Goal: Task Accomplishment & Management: Manage account settings

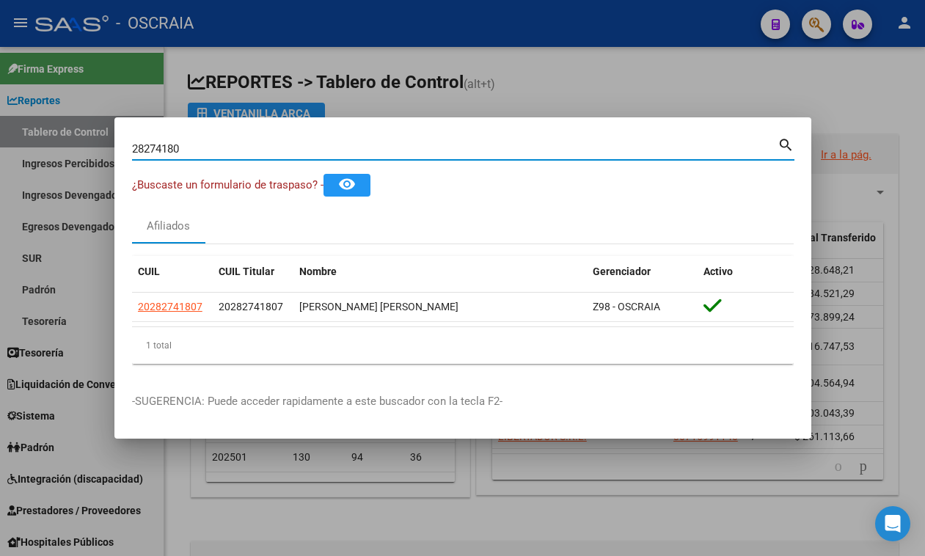
click at [262, 144] on input "28274180" at bounding box center [454, 148] width 645 height 13
drag, startPoint x: 260, startPoint y: 144, endPoint x: 176, endPoint y: 151, distance: 84.6
click at [176, 151] on input "28274180" at bounding box center [454, 148] width 645 height 13
click at [178, 147] on input "2827418VILLALBA [PERSON_NAME]" at bounding box center [454, 148] width 645 height 13
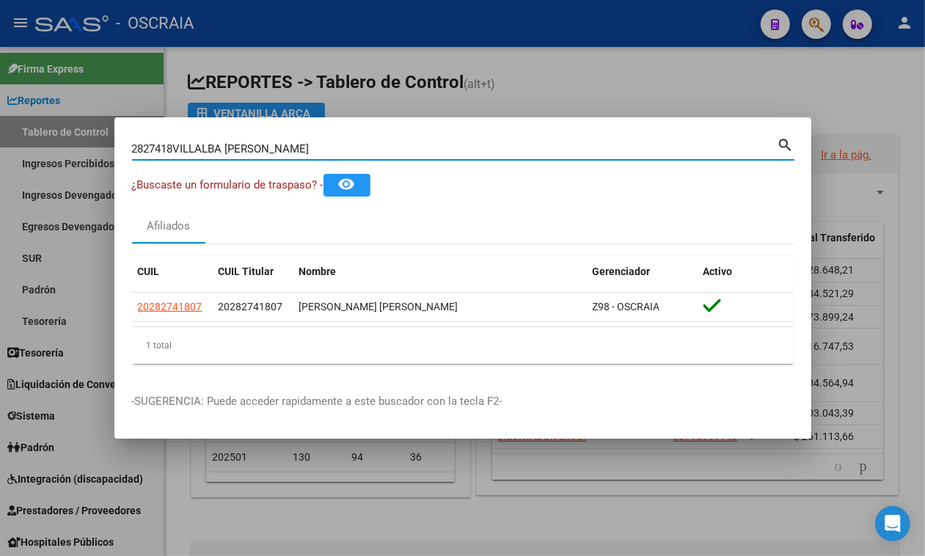
click at [178, 147] on input "2827418VILLALBA [PERSON_NAME]" at bounding box center [454, 148] width 645 height 13
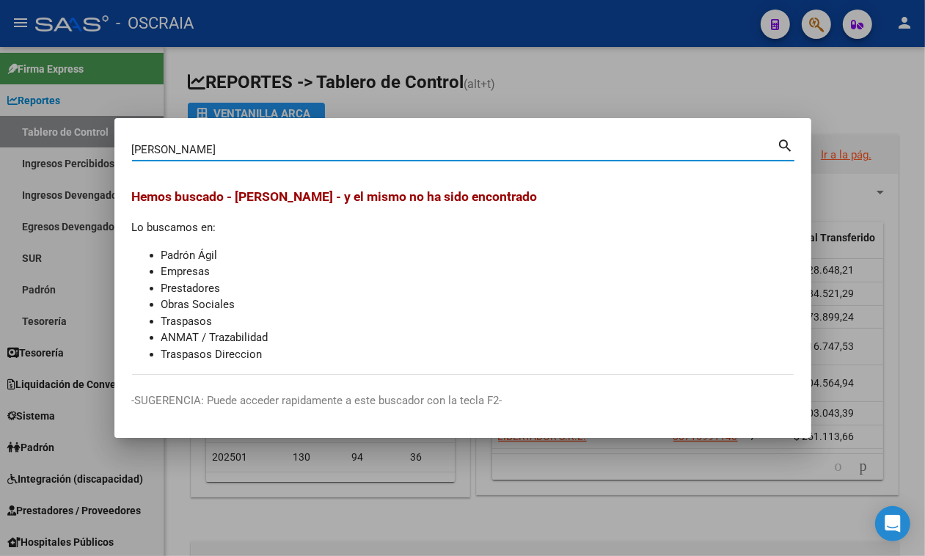
drag, startPoint x: 414, startPoint y: 149, endPoint x: 4, endPoint y: 136, distance: 410.2
click at [4, 136] on div "[PERSON_NAME] (apellido, dni, cuil, [PERSON_NAME], cuit, obra social) search He…" at bounding box center [462, 278] width 925 height 556
type input "20255728149"
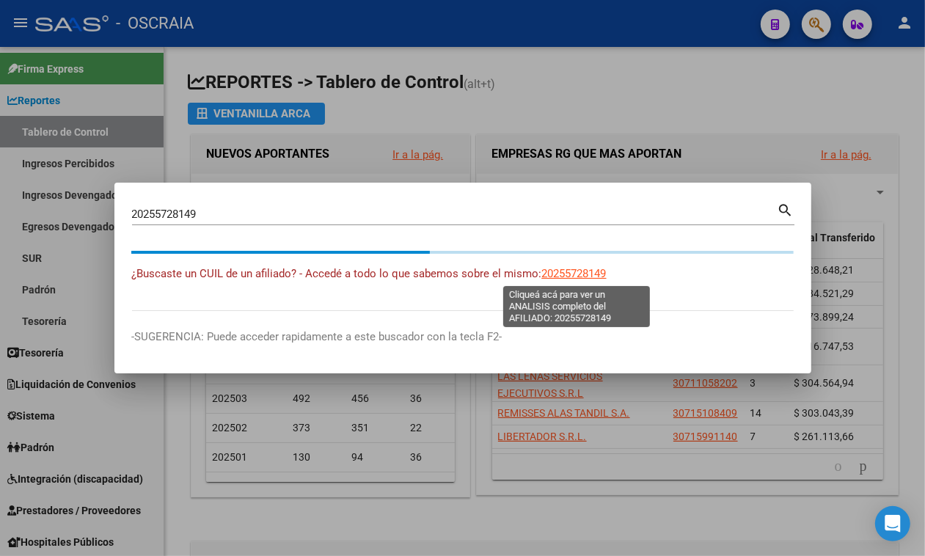
click at [572, 269] on span "20255728149" at bounding box center [574, 273] width 65 height 13
type textarea "20255728149"
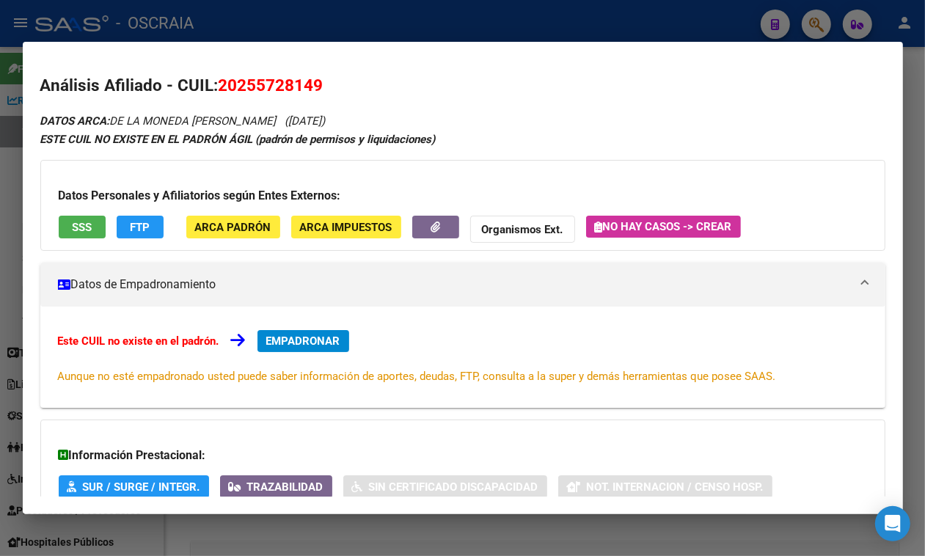
click at [506, 137] on div "ESTE CUIL NO EXISTE EN EL PADRÓN ÁGIL (padrón de permisos y liquidaciones)" at bounding box center [462, 139] width 845 height 17
click at [477, 26] on div at bounding box center [462, 278] width 925 height 556
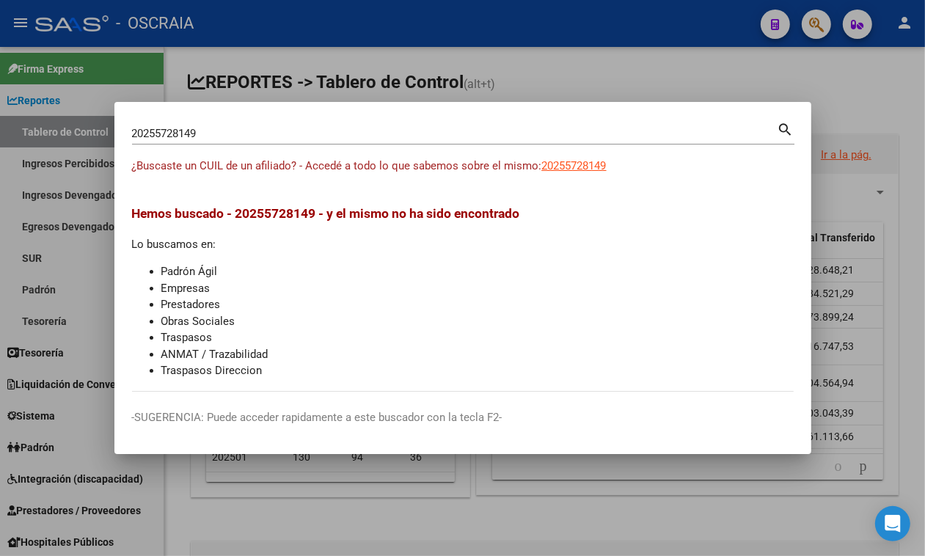
click at [418, 144] on div "20255728149 Buscar (apellido, dni, cuil, [PERSON_NAME], cuit, obra social) sear…" at bounding box center [463, 139] width 662 height 39
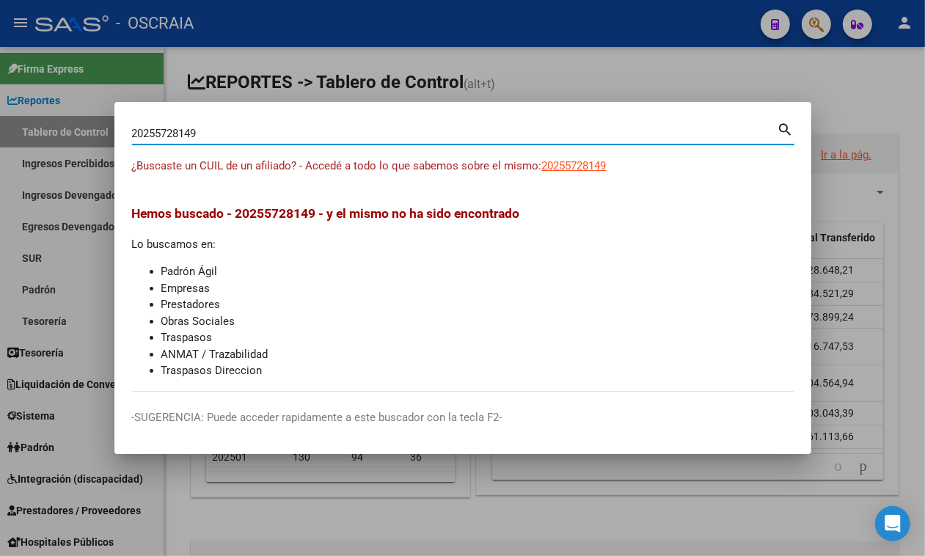
drag, startPoint x: 0, startPoint y: 105, endPoint x: 15, endPoint y: 60, distance: 47.3
click at [0, 98] on div "20255728149 Buscar (apellido, dni, cuil, nro traspaso, cuit, obra social) searc…" at bounding box center [462, 278] width 925 height 556
paste input "-16607071-7"
type input "20166070717"
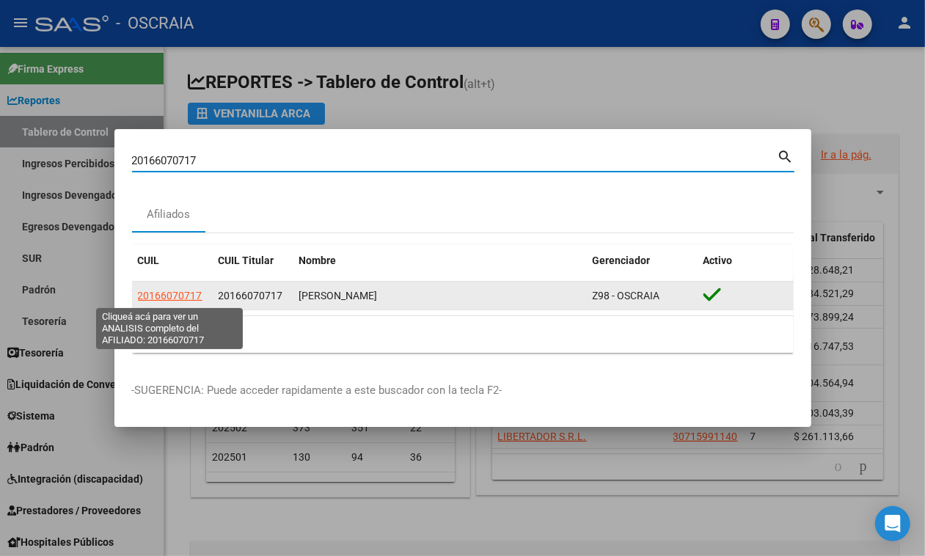
click at [154, 295] on span "20166070717" at bounding box center [170, 296] width 65 height 12
type textarea "20166070717"
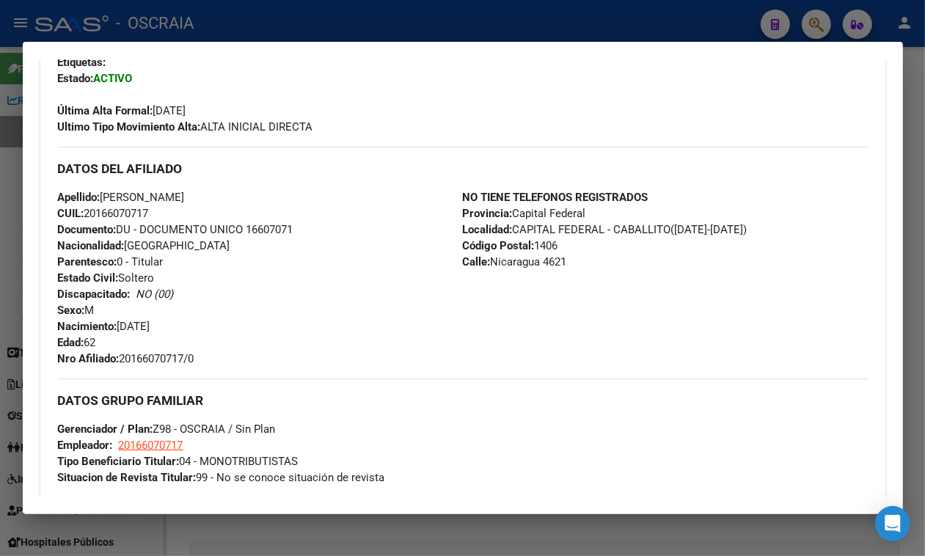
scroll to position [741, 0]
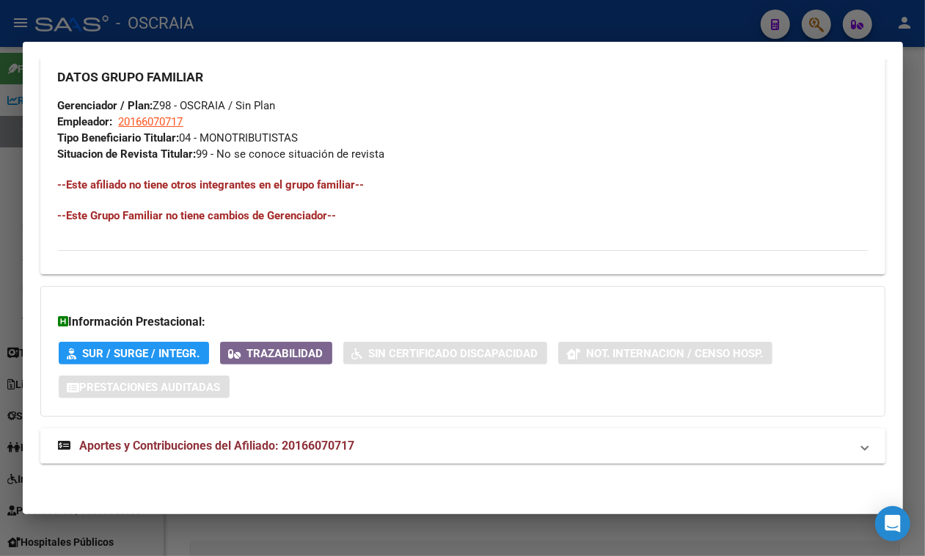
click at [749, 442] on mat-panel-title "Aportes y Contribuciones del Afiliado: 20166070717" at bounding box center [454, 446] width 792 height 18
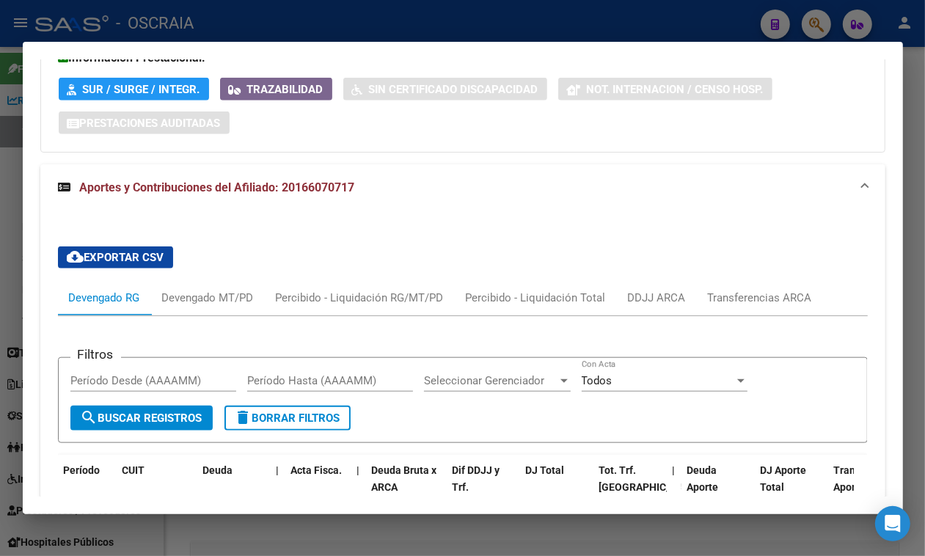
scroll to position [950, 0]
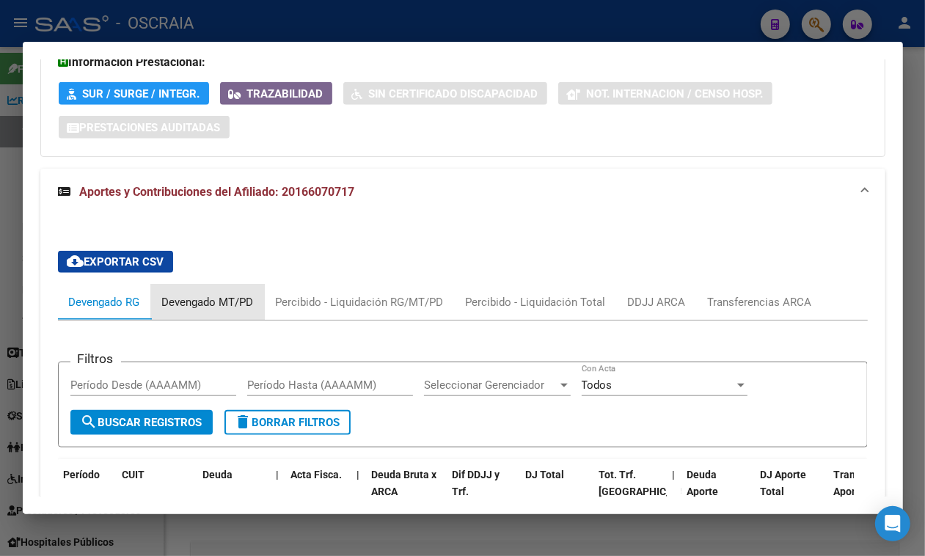
click at [210, 320] on div "Devengado MT/PD" at bounding box center [208, 302] width 114 height 35
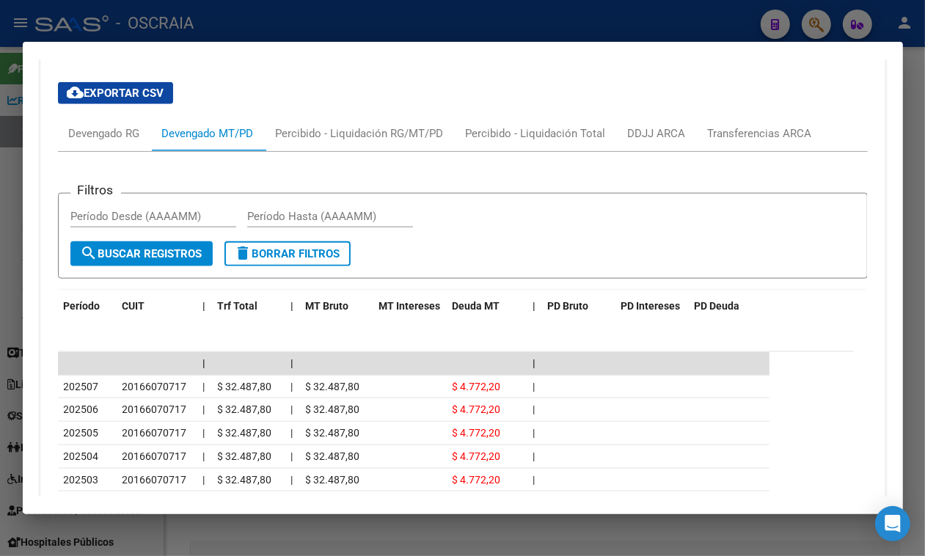
scroll to position [881, 0]
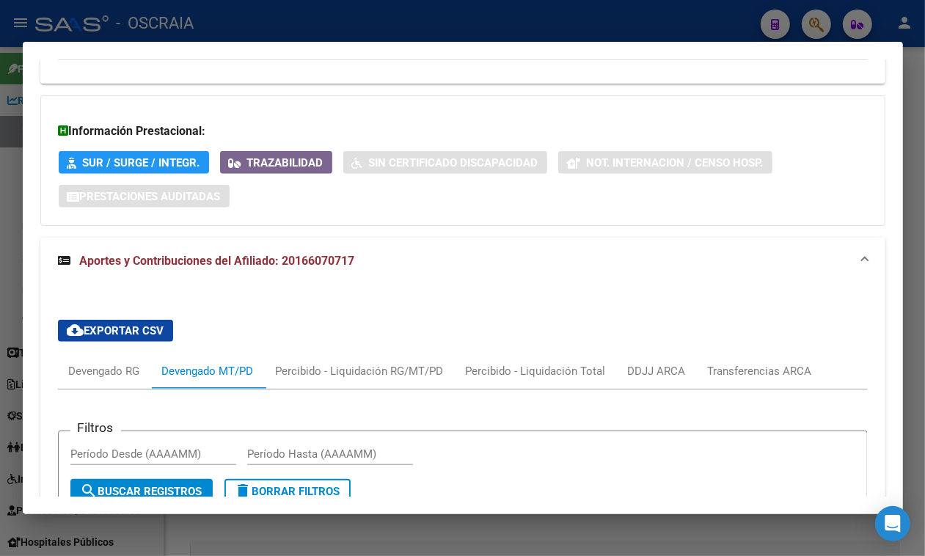
click at [472, 30] on div at bounding box center [462, 278] width 925 height 556
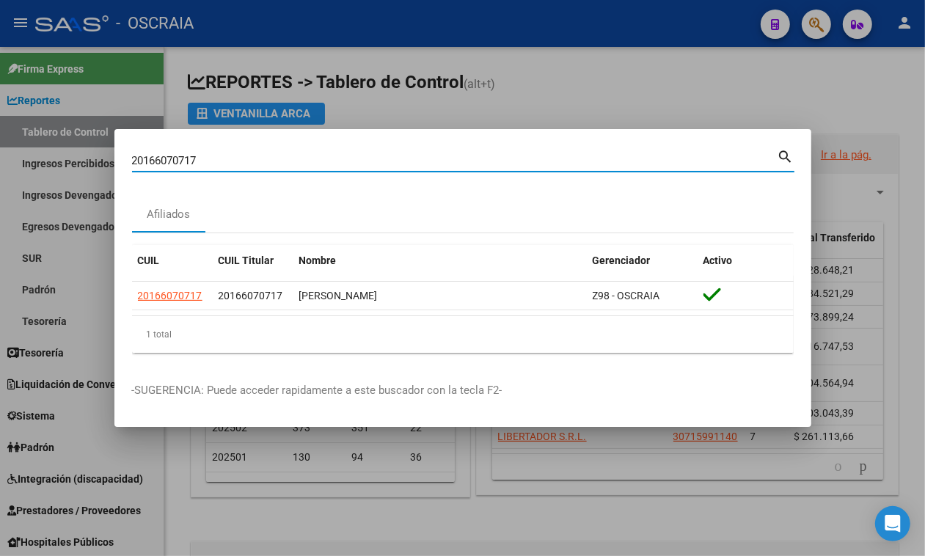
drag, startPoint x: 215, startPoint y: 155, endPoint x: 0, endPoint y: 115, distance: 218.7
click at [0, 115] on div "20166070717 Buscar (apellido, dni, cuil, nro traspaso, cuit, obra social) searc…" at bounding box center [462, 278] width 925 height 556
paste input "27-94477199-4"
type input "27944771994"
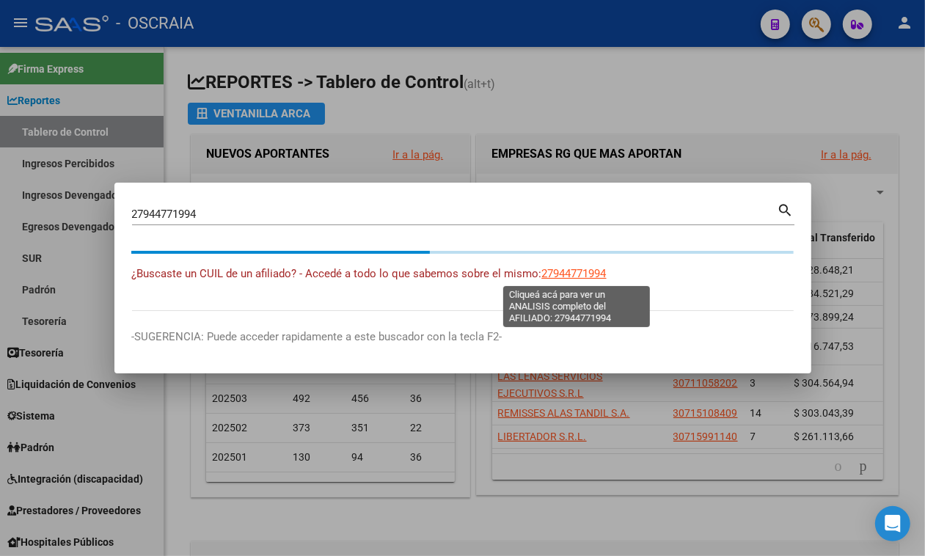
click at [572, 268] on span "27944771994" at bounding box center [574, 273] width 65 height 13
type textarea "27944771994"
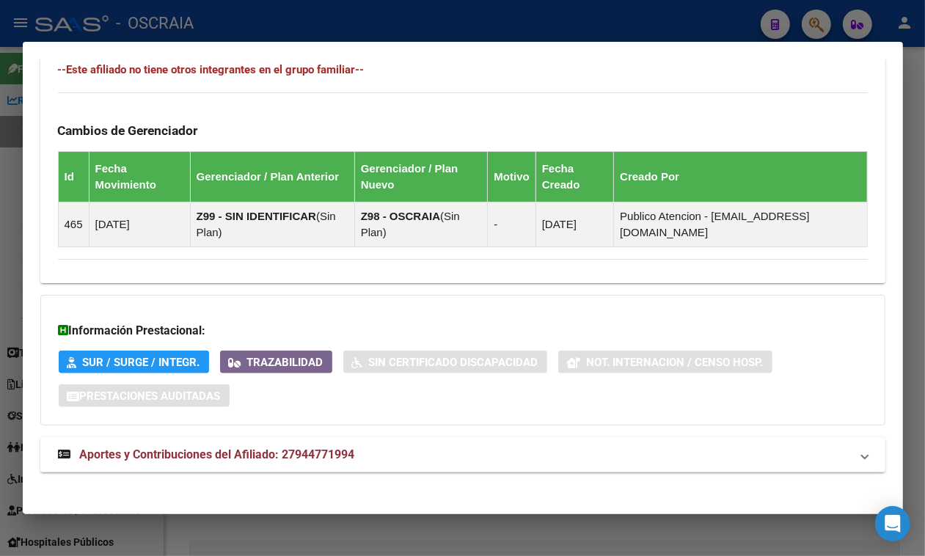
scroll to position [893, 0]
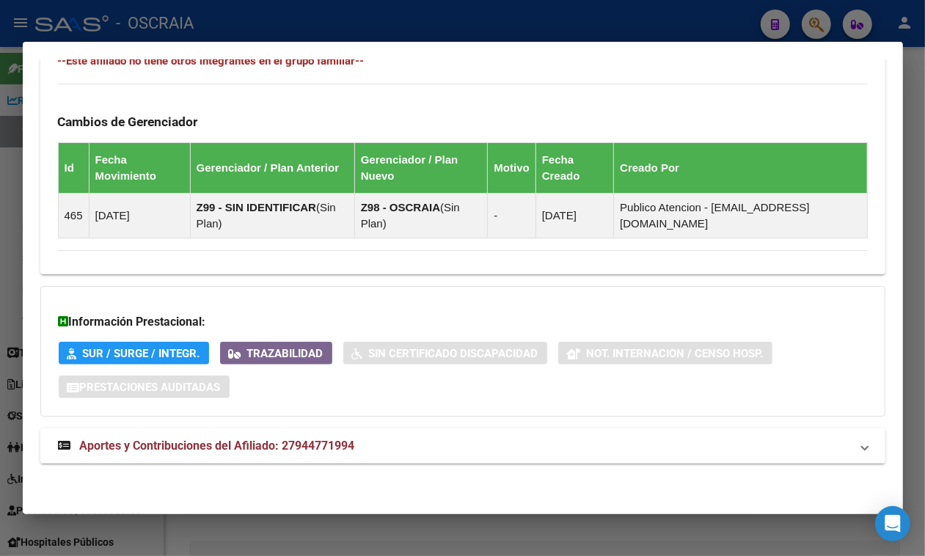
drag, startPoint x: 783, startPoint y: 453, endPoint x: 808, endPoint y: 413, distance: 46.8
click at [791, 440] on mat-panel-title "Aportes y Contribuciones del Afiliado: 27944771994" at bounding box center [454, 446] width 792 height 18
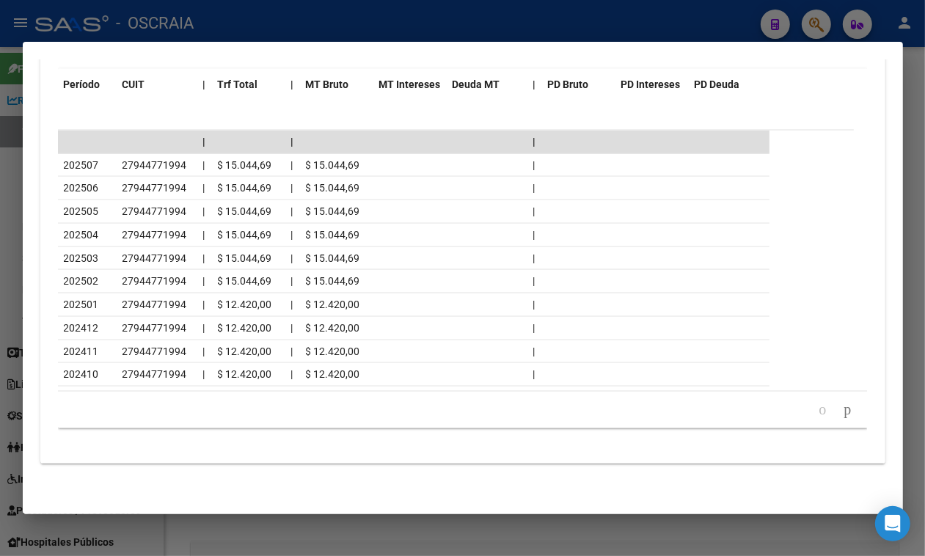
scroll to position [1554, 0]
click at [448, 17] on div at bounding box center [462, 278] width 925 height 556
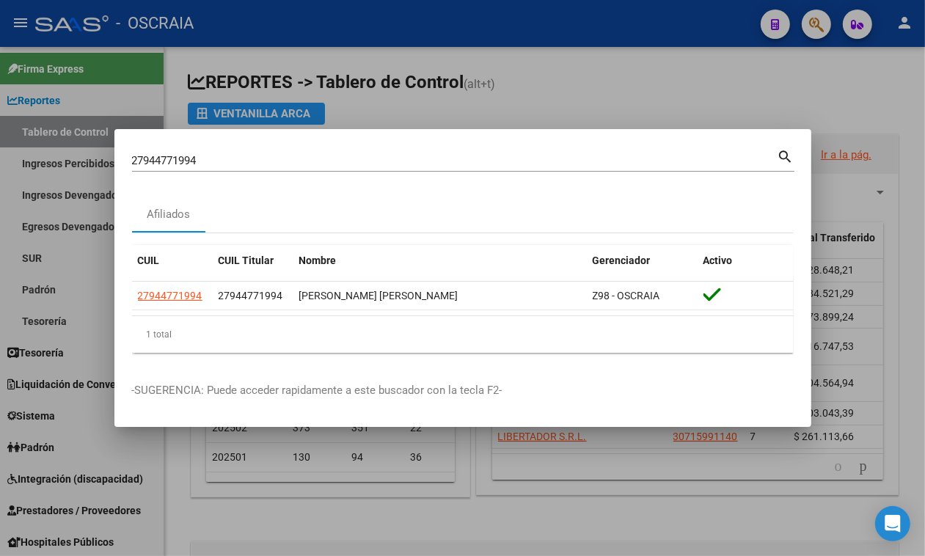
click at [287, 171] on div "27944771994 Buscar (apellido, dni, cuil, [PERSON_NAME], cuit, obra social) sear…" at bounding box center [463, 166] width 662 height 39
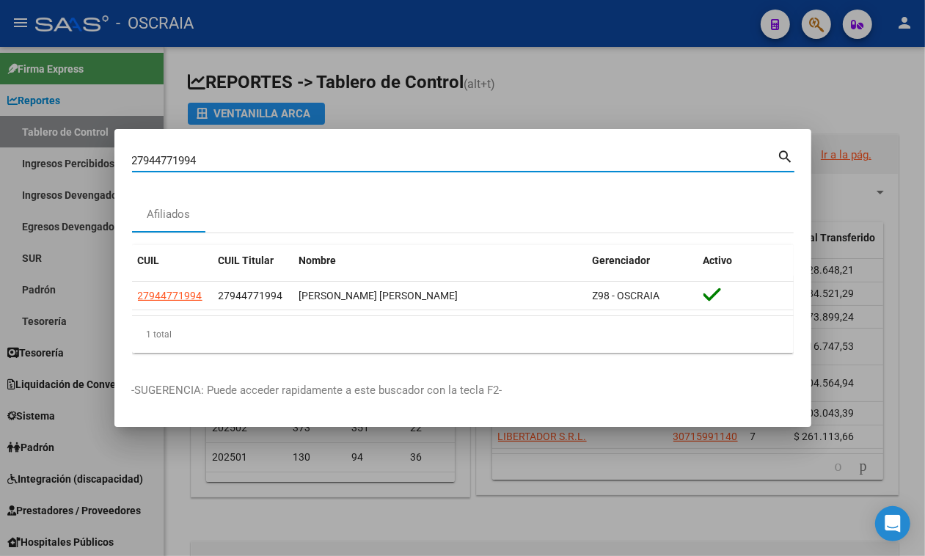
drag, startPoint x: 290, startPoint y: 159, endPoint x: 98, endPoint y: 162, distance: 192.2
click at [98, 162] on div "27944771994 Buscar (apellido, dni, cuil, nro traspaso, cuit, obra social) searc…" at bounding box center [462, 278] width 925 height 556
paste input "-40743821-9"
type input "27407438219"
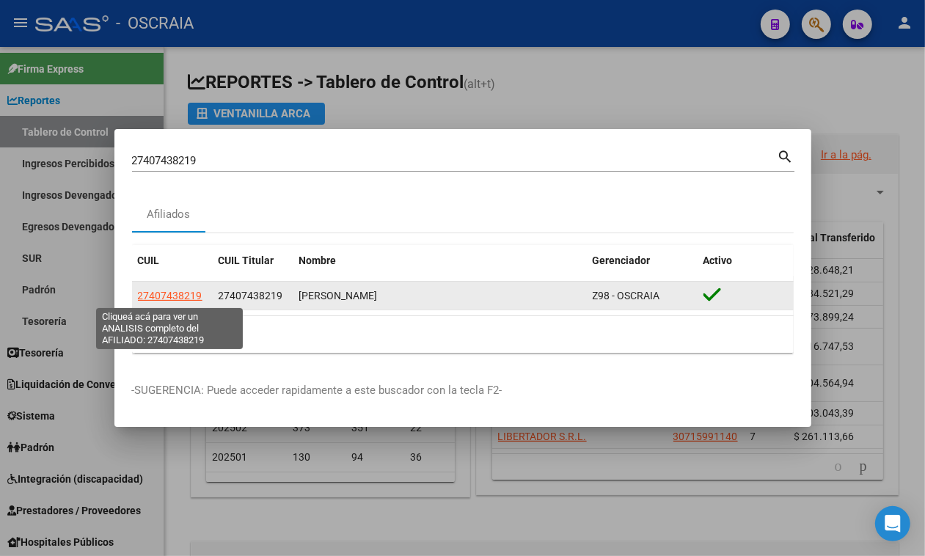
click at [169, 297] on span "27407438219" at bounding box center [170, 296] width 65 height 12
type textarea "27407438219"
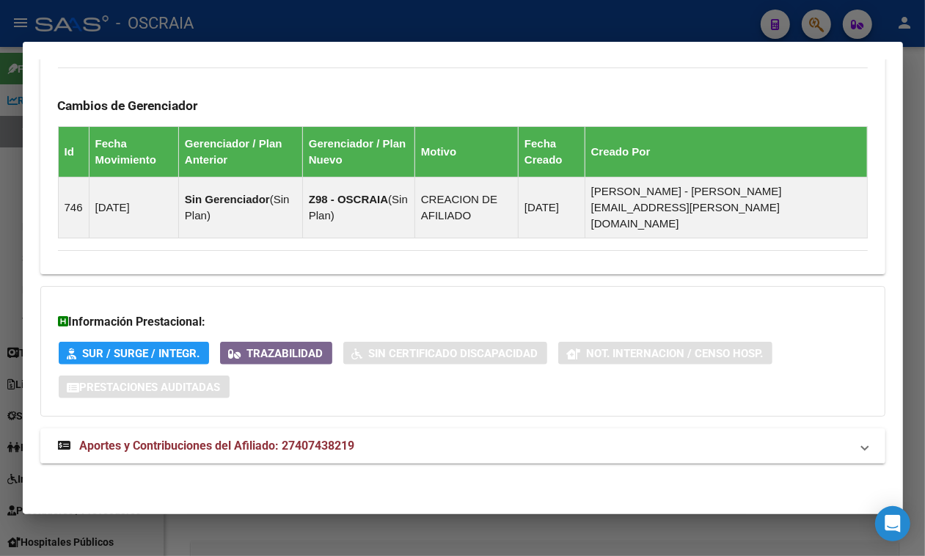
scroll to position [866, 0]
click at [830, 434] on mat-expansion-panel-header "Aportes y Contribuciones del Afiliado: 27407438219" at bounding box center [462, 445] width 845 height 35
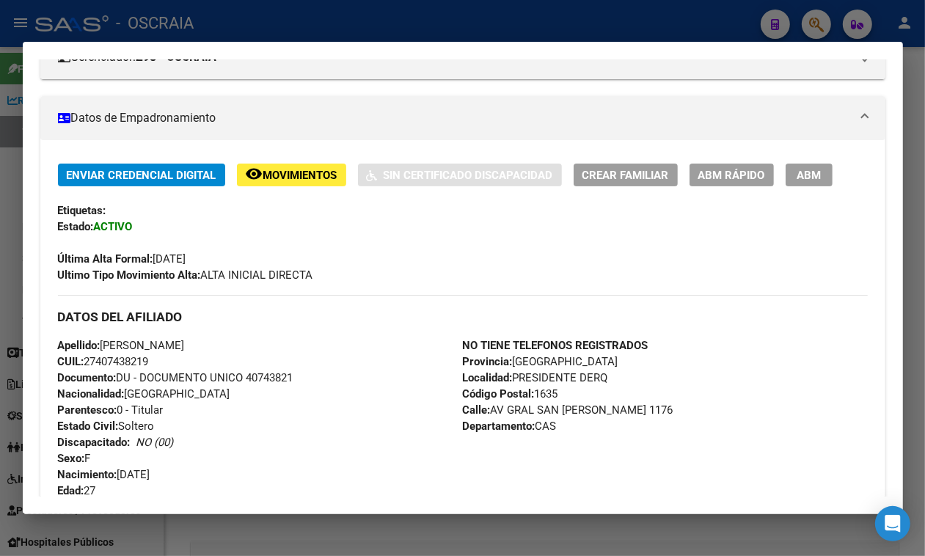
scroll to position [150, 0]
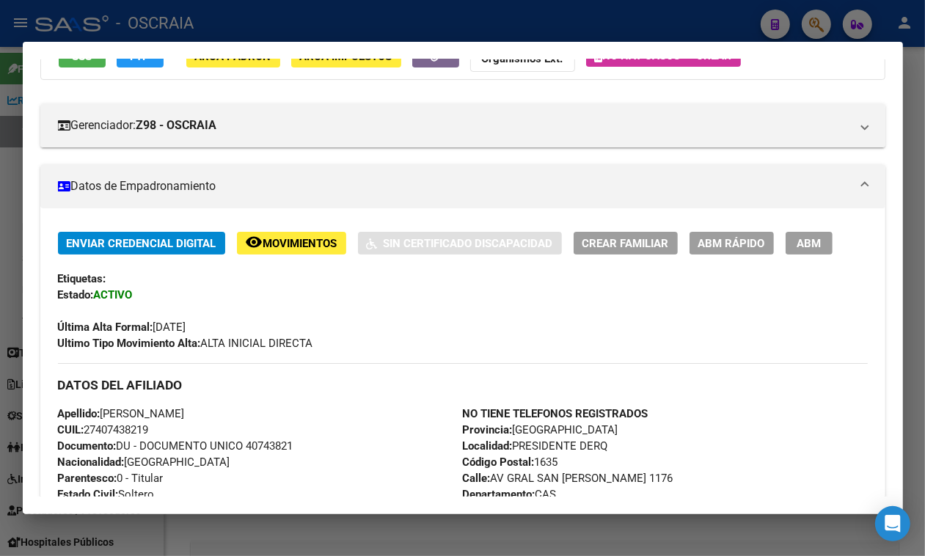
click at [797, 250] on span "ABM" at bounding box center [809, 243] width 24 height 13
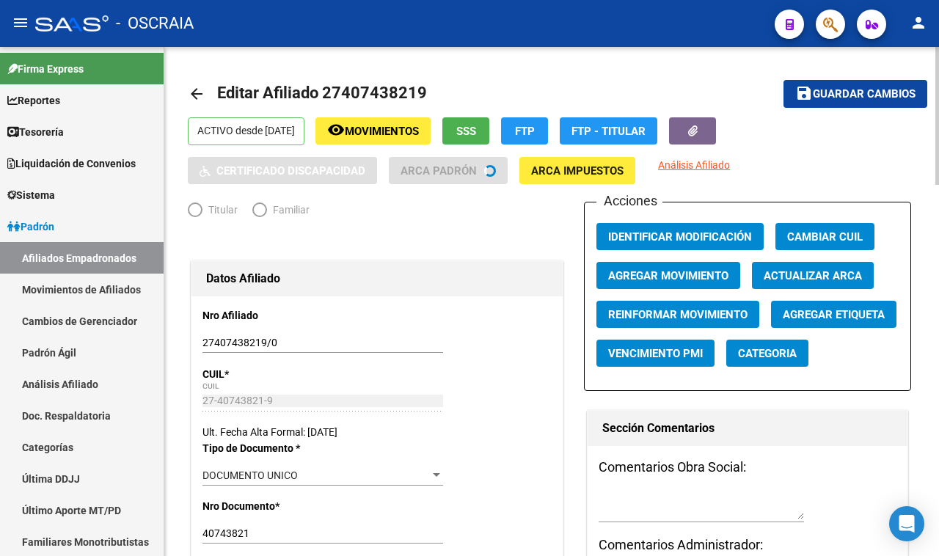
radio input "true"
type input "30-70997300-9"
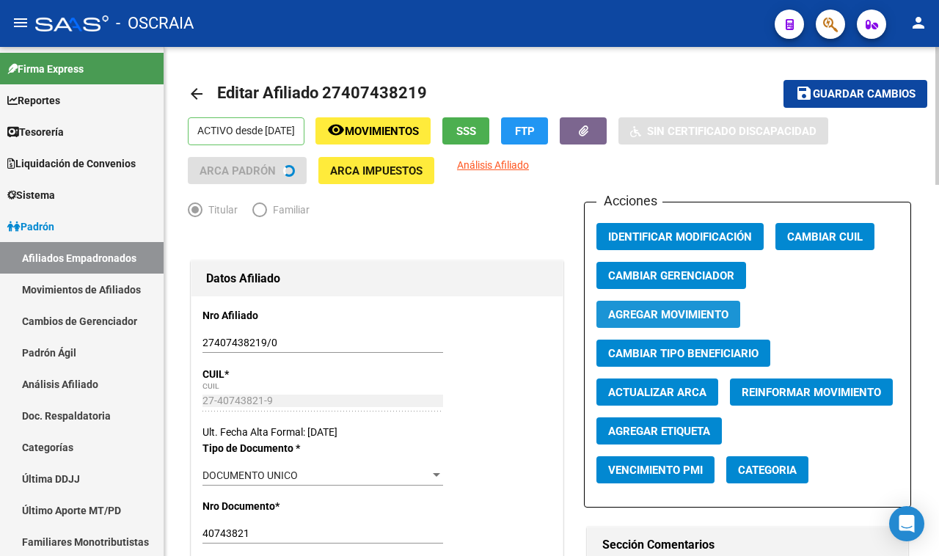
click at [722, 308] on span "Agregar Movimiento" at bounding box center [668, 314] width 120 height 13
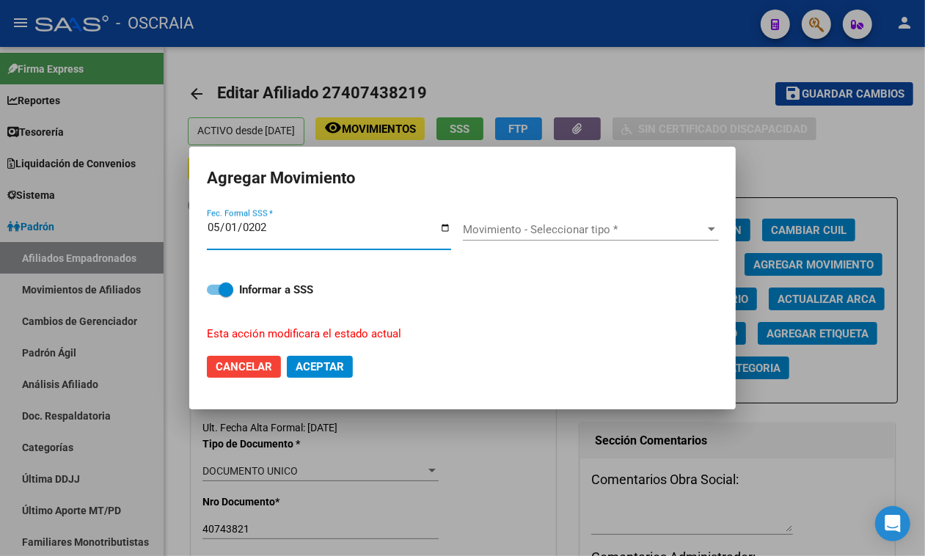
type input "[DATE]"
click at [654, 236] on div "Movimiento - Seleccionar tipo * Movimiento - Seleccionar tipo *" at bounding box center [591, 230] width 256 height 22
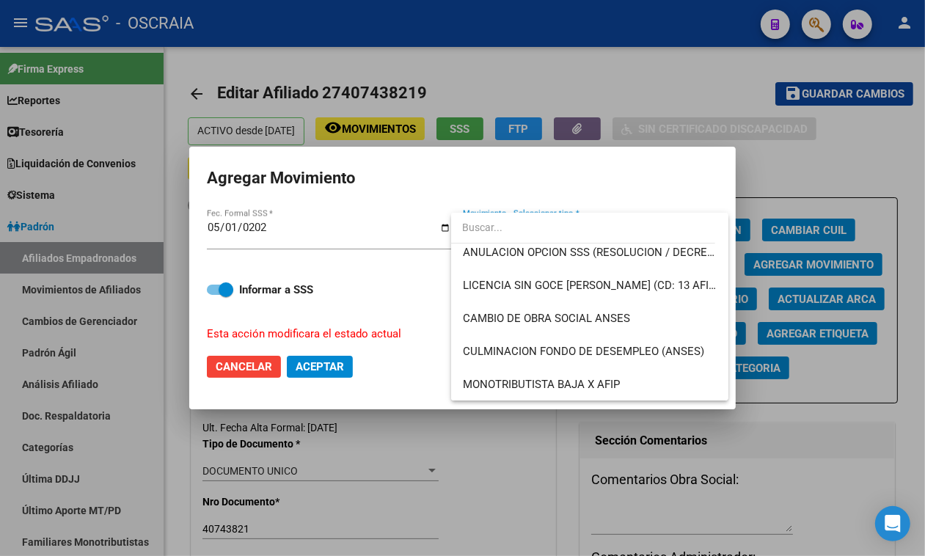
scroll to position [281, 0]
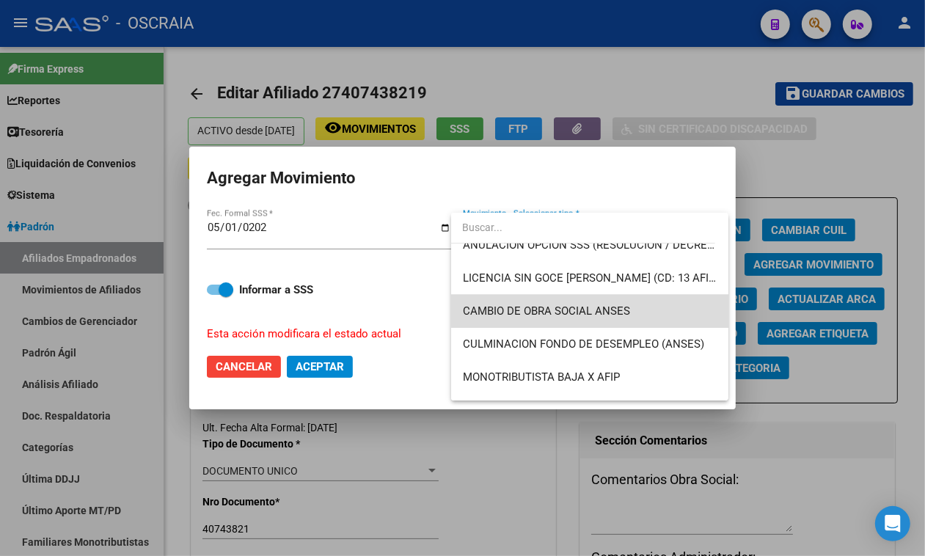
click at [596, 297] on span "CAMBIO DE OBRA SOCIAL ANSES" at bounding box center [590, 311] width 255 height 33
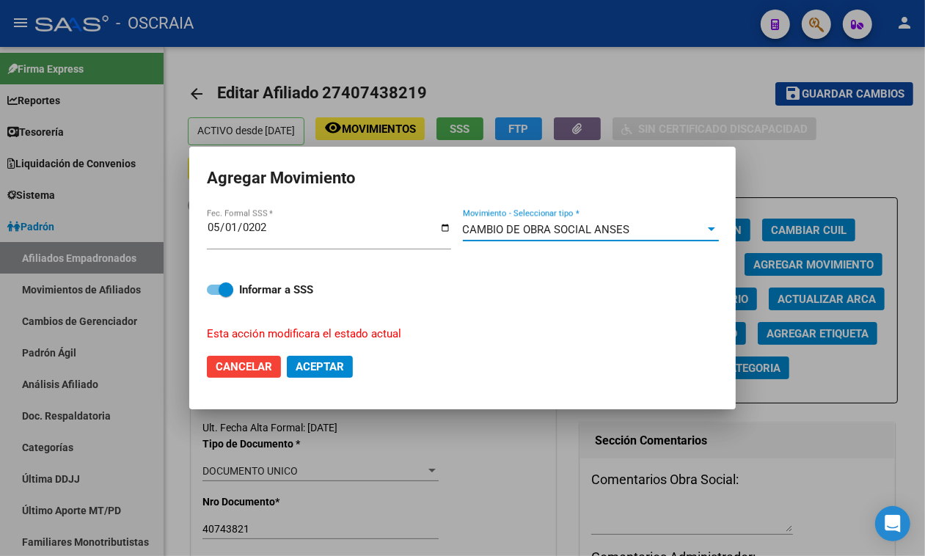
click at [310, 372] on span "Aceptar" at bounding box center [320, 366] width 48 height 13
checkbox input "false"
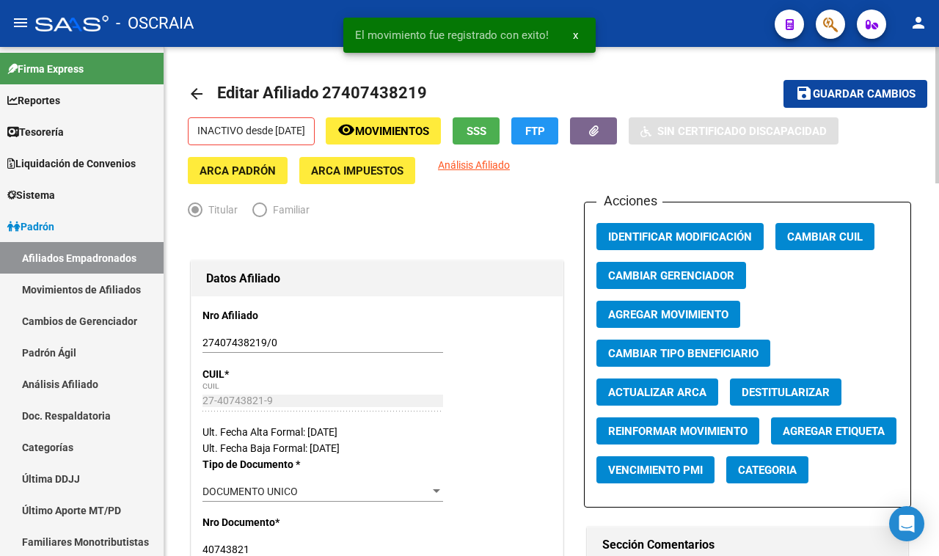
click at [692, 222] on div "Acciones Identificar Modificación Cambiar CUIL Cambiar Gerenciador Agregar Movi…" at bounding box center [747, 355] width 327 height 306
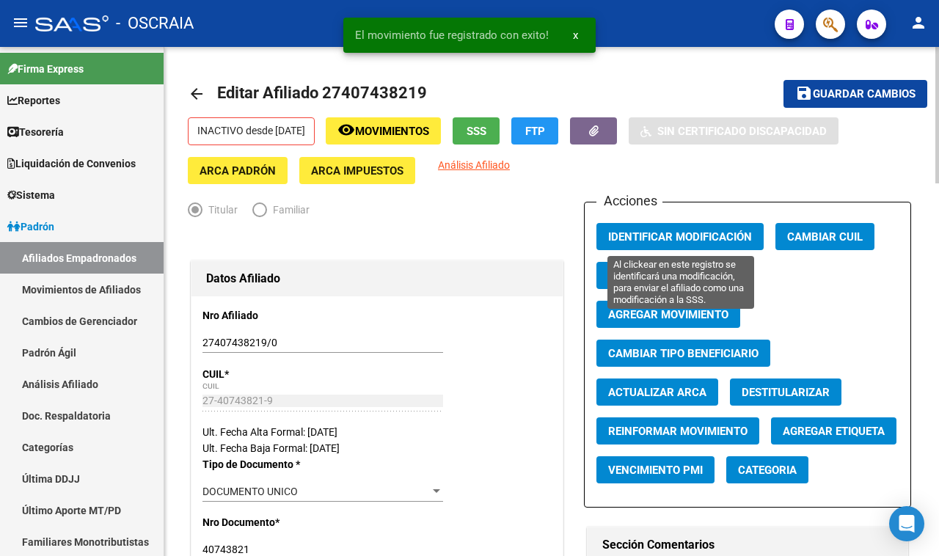
click at [692, 224] on button "Identificar Modificación" at bounding box center [679, 236] width 167 height 27
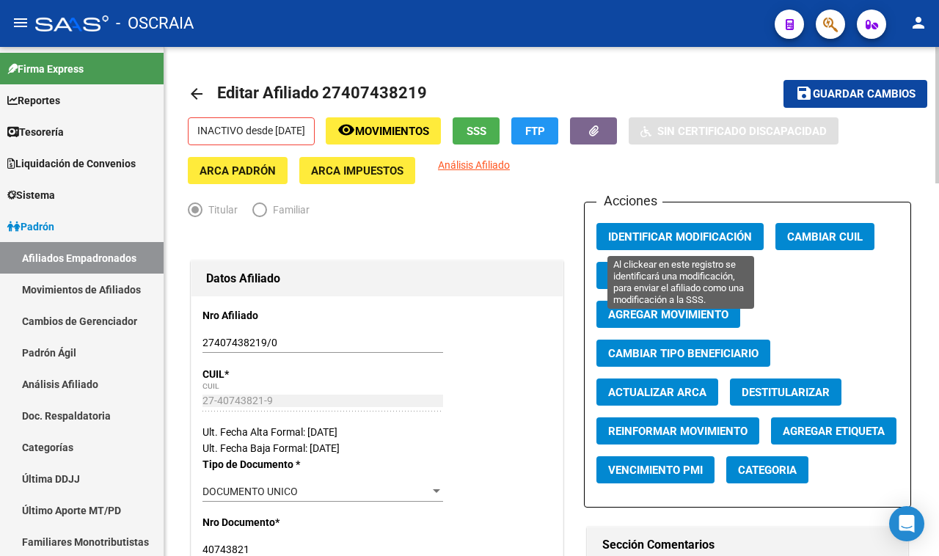
click at [627, 235] on span "Identificar Modificación" at bounding box center [680, 236] width 144 height 13
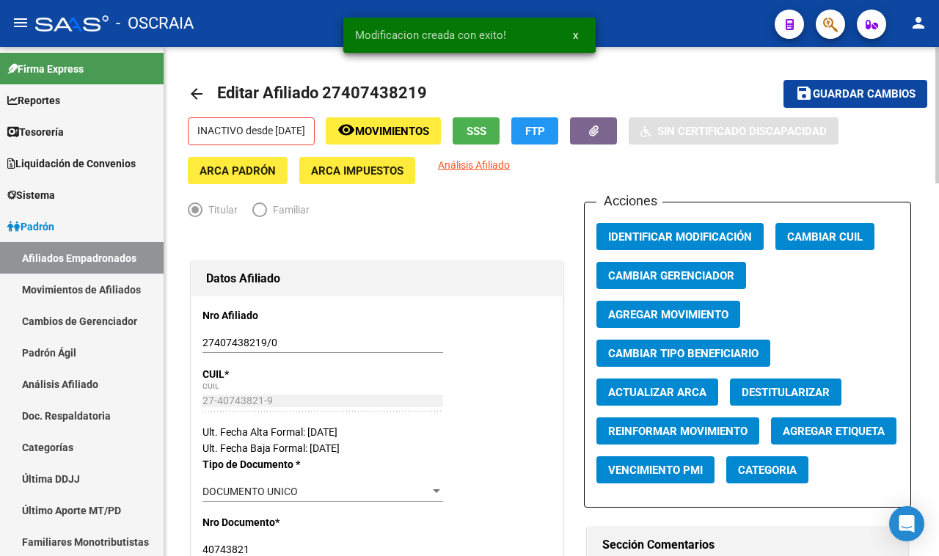
click at [627, 235] on span "Identificar Modificación" at bounding box center [680, 236] width 144 height 13
click at [347, 85] on span "Editar Afiliado 27407438219" at bounding box center [322, 93] width 210 height 18
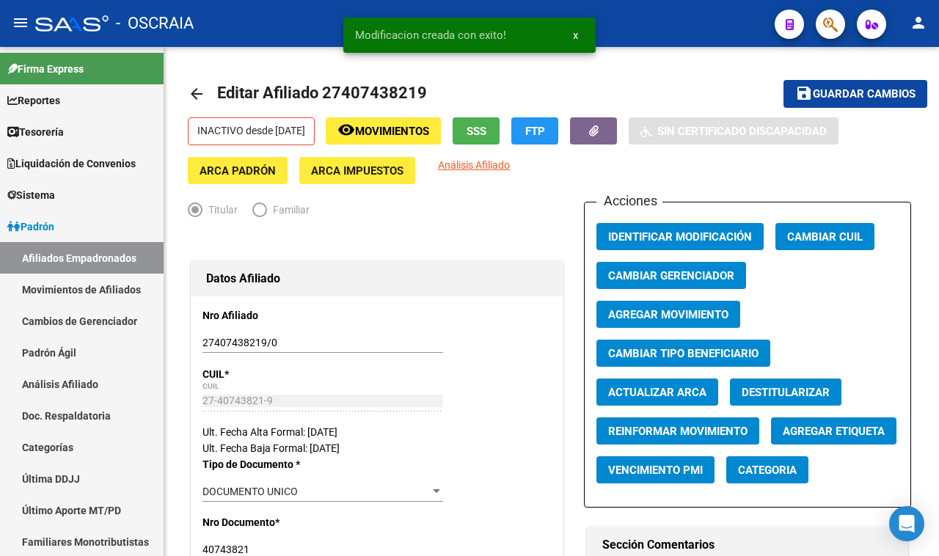
copy h1 "27407438219"
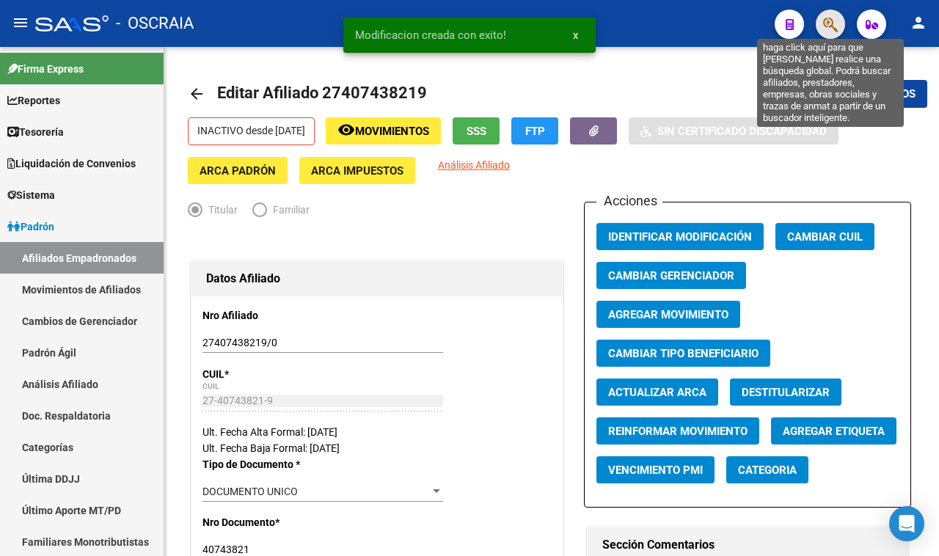
click at [829, 20] on icon "button" at bounding box center [830, 24] width 15 height 17
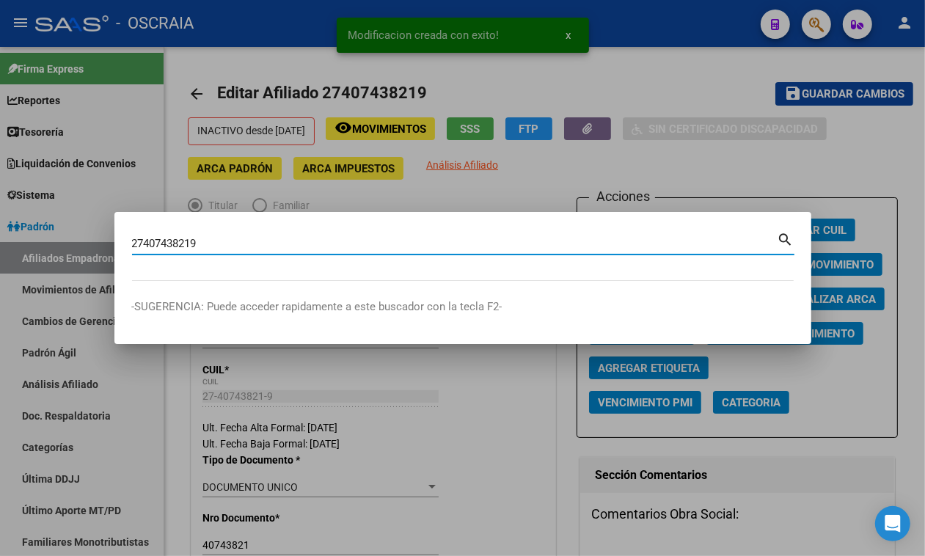
type input "27407438219"
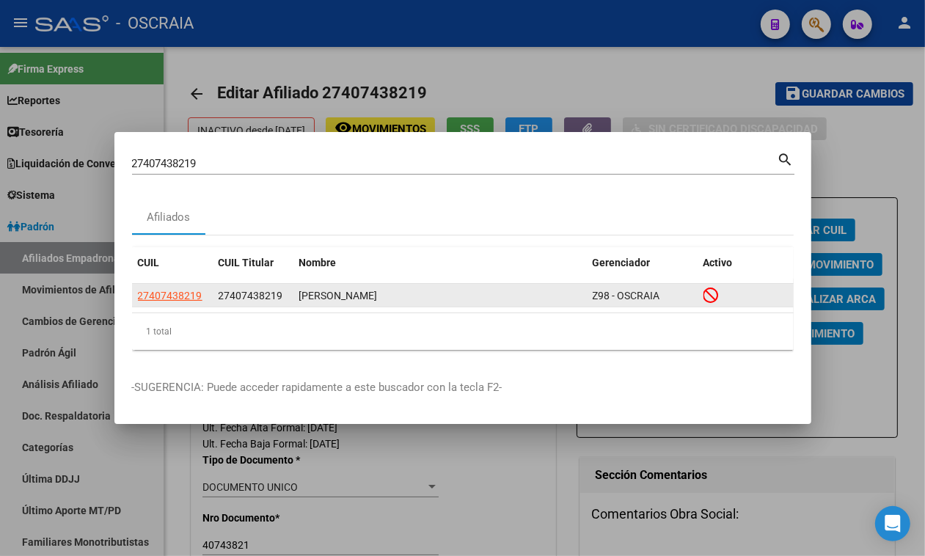
click at [323, 298] on div "[PERSON_NAME]" at bounding box center [440, 296] width 282 height 17
copy div "[PERSON_NAME]"
